Goal: Transaction & Acquisition: Purchase product/service

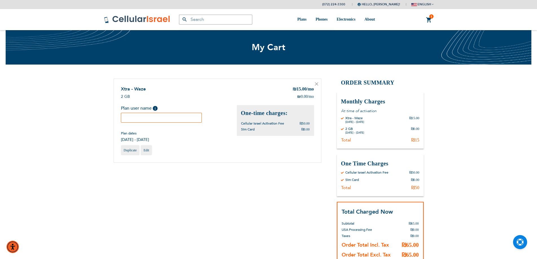
click at [314, 84] on div "Xtra - Waze ₪ 15.00 /mo ₪ 0.00 /mo Help Edit" at bounding box center [218, 121] width 208 height 84
click at [318, 85] on icon at bounding box center [316, 83] width 3 height 3
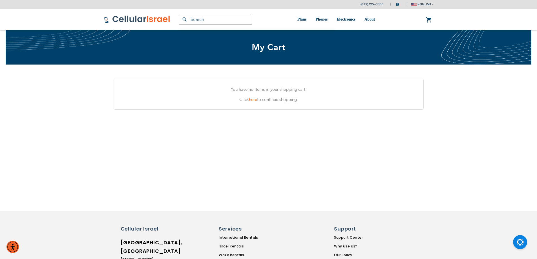
click at [156, 25] on link at bounding box center [137, 19] width 67 height 21
